Goal: Information Seeking & Learning: Learn about a topic

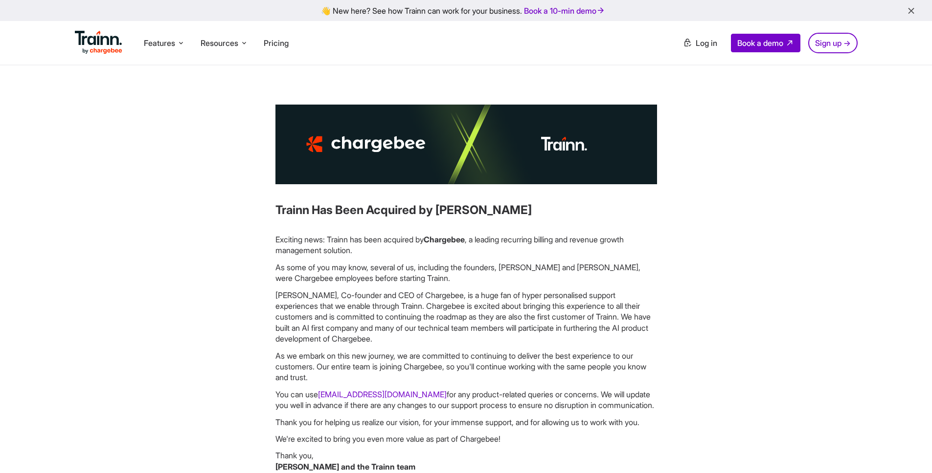
click at [213, 36] on li "Resources Resources Trainn Help Center Help videos to get you started. Trainn B…" at bounding box center [224, 43] width 55 height 19
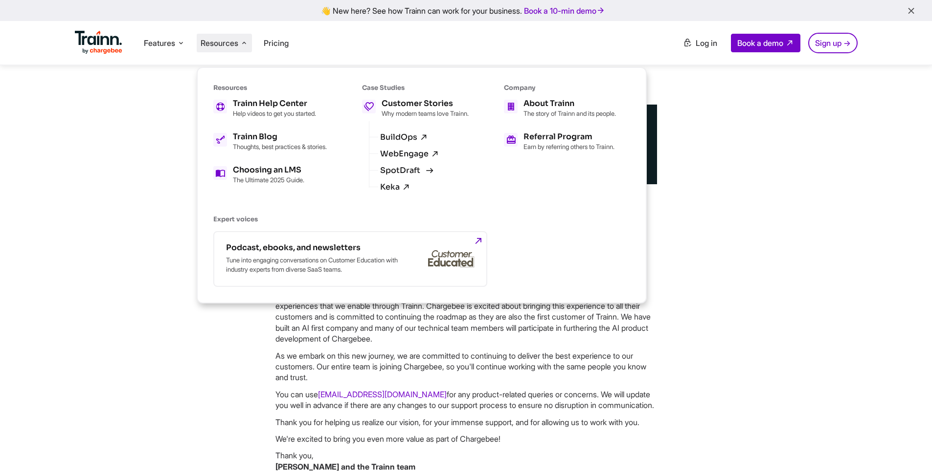
click at [401, 174] on link "SpotDraft" at bounding box center [405, 170] width 51 height 9
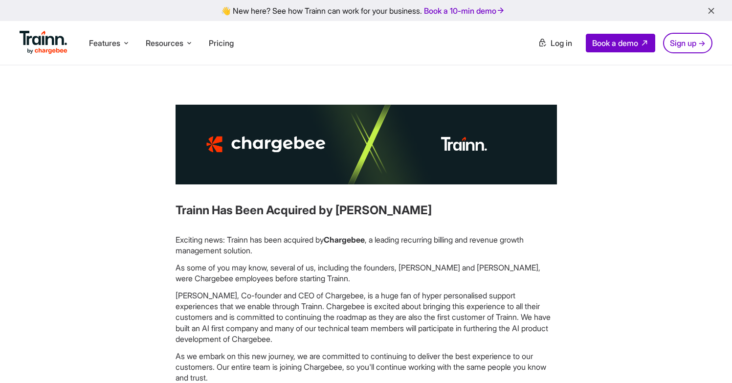
click at [42, 46] on img at bounding box center [44, 42] width 48 height 23
